Goal: Find specific page/section: Find specific page/section

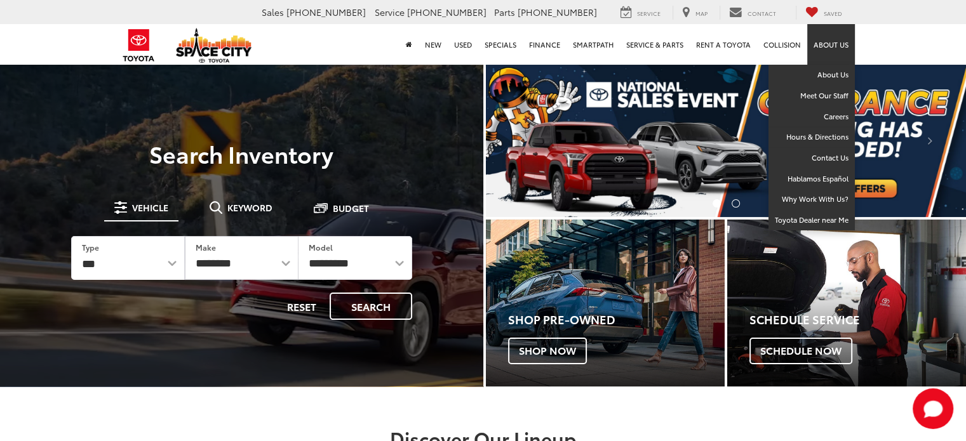
click at [833, 41] on link "About Us" at bounding box center [831, 44] width 48 height 41
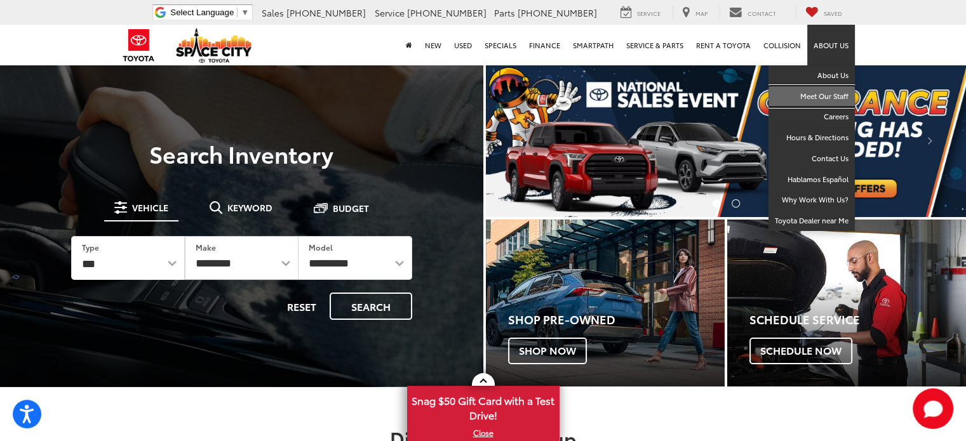
click at [814, 88] on link "Meet Our Staff" at bounding box center [812, 96] width 86 height 21
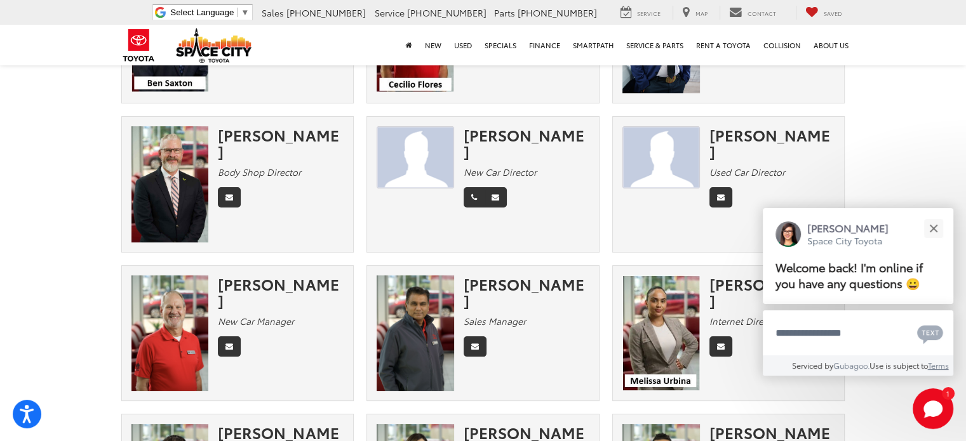
scroll to position [180, 0]
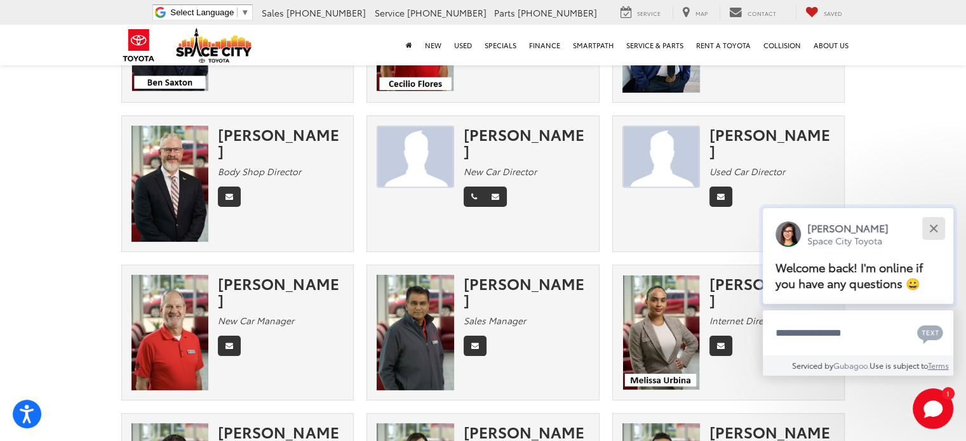
click at [940, 225] on button "Close" at bounding box center [933, 228] width 27 height 27
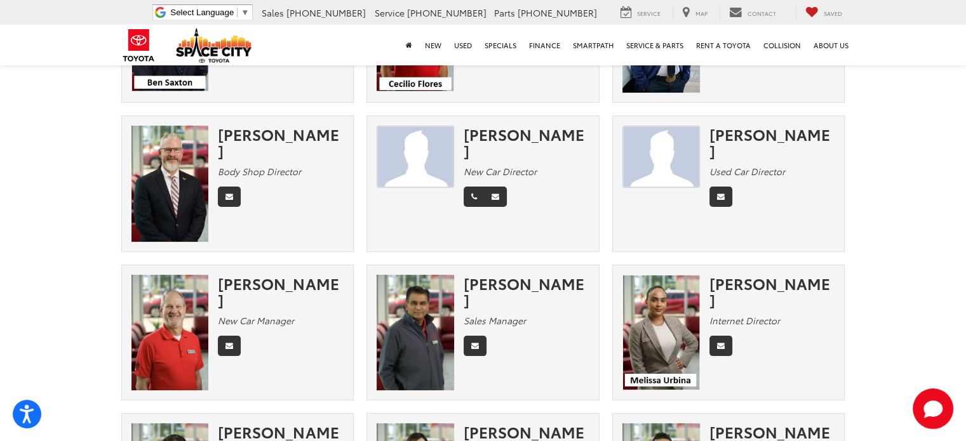
click at [899, 203] on section "Meet Our Staff Management Sales Finance Habla Español Service Parts Admin Colli…" at bounding box center [483, 446] width 966 height 1127
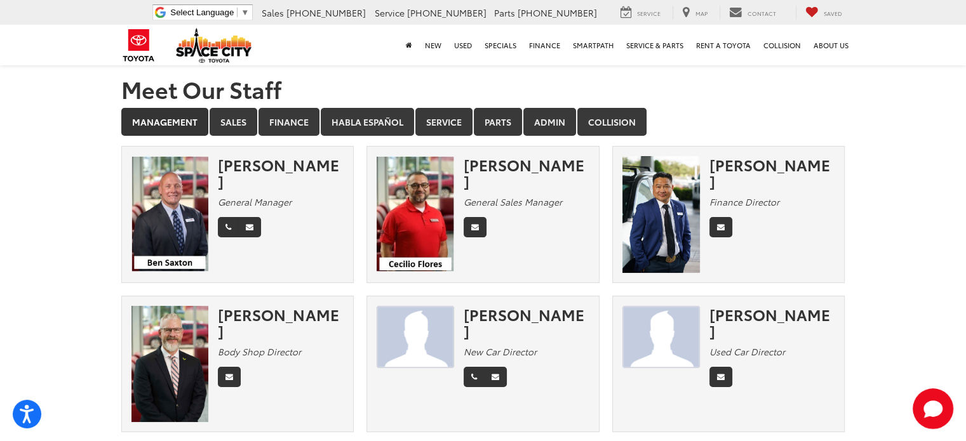
scroll to position [24, 0]
